Goal: Navigation & Orientation: Understand site structure

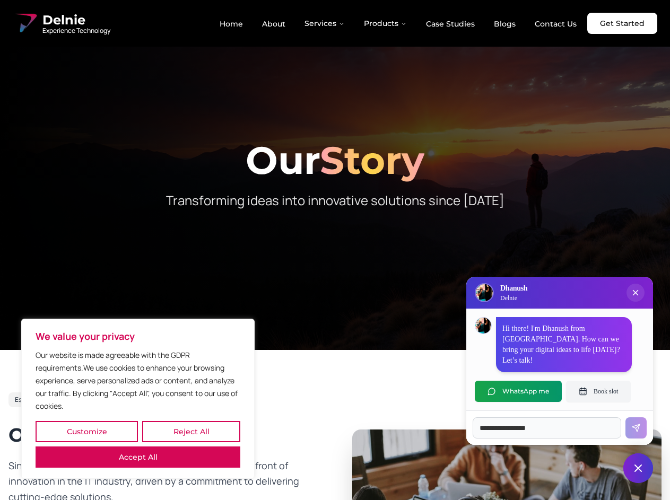
click at [86, 432] on button "Customize" at bounding box center [87, 431] width 102 height 21
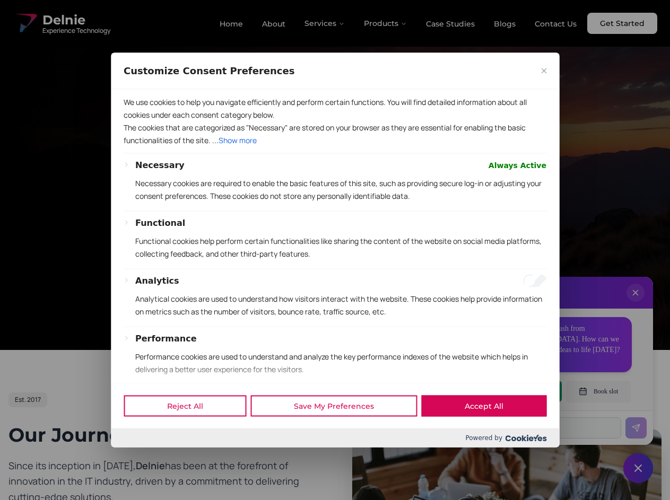
click at [191, 432] on div at bounding box center [335, 250] width 670 height 500
click at [335, 202] on p "Necessary cookies are required to enable the basic features of this site, such …" at bounding box center [340, 189] width 411 height 25
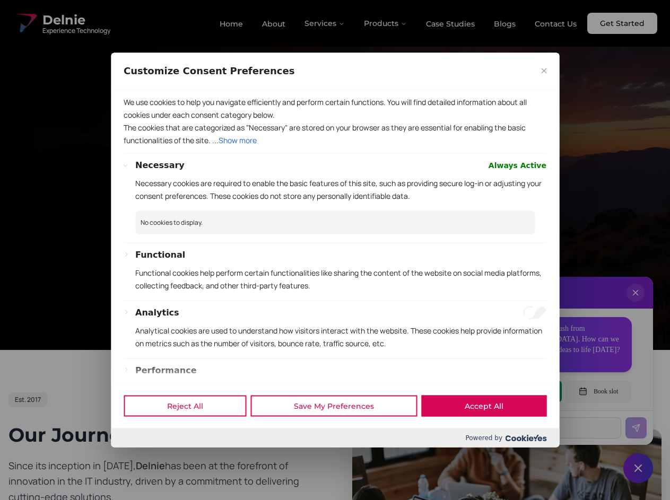
click at [325, 23] on div at bounding box center [335, 250] width 670 height 500
click at [386, 23] on div at bounding box center [335, 250] width 670 height 500
click at [635, 303] on div at bounding box center [335, 250] width 670 height 500
click at [518, 391] on div "Reject All Save My Preferences Accept All" at bounding box center [335, 405] width 448 height 45
click at [598, 391] on div at bounding box center [335, 250] width 670 height 500
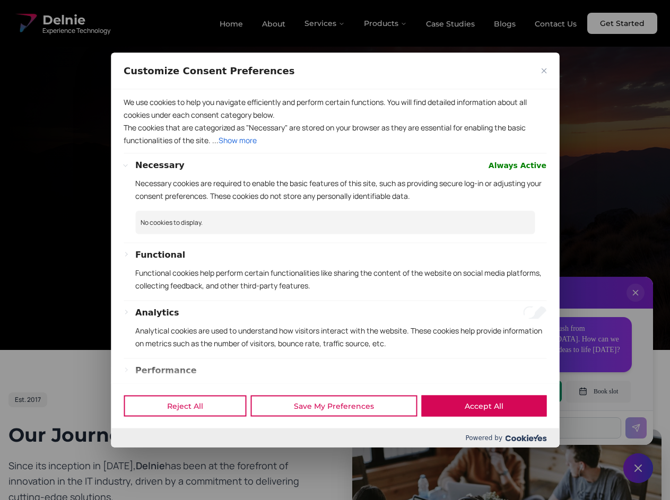
click at [638, 468] on div at bounding box center [335, 250] width 670 height 500
